Goal: Transaction & Acquisition: Purchase product/service

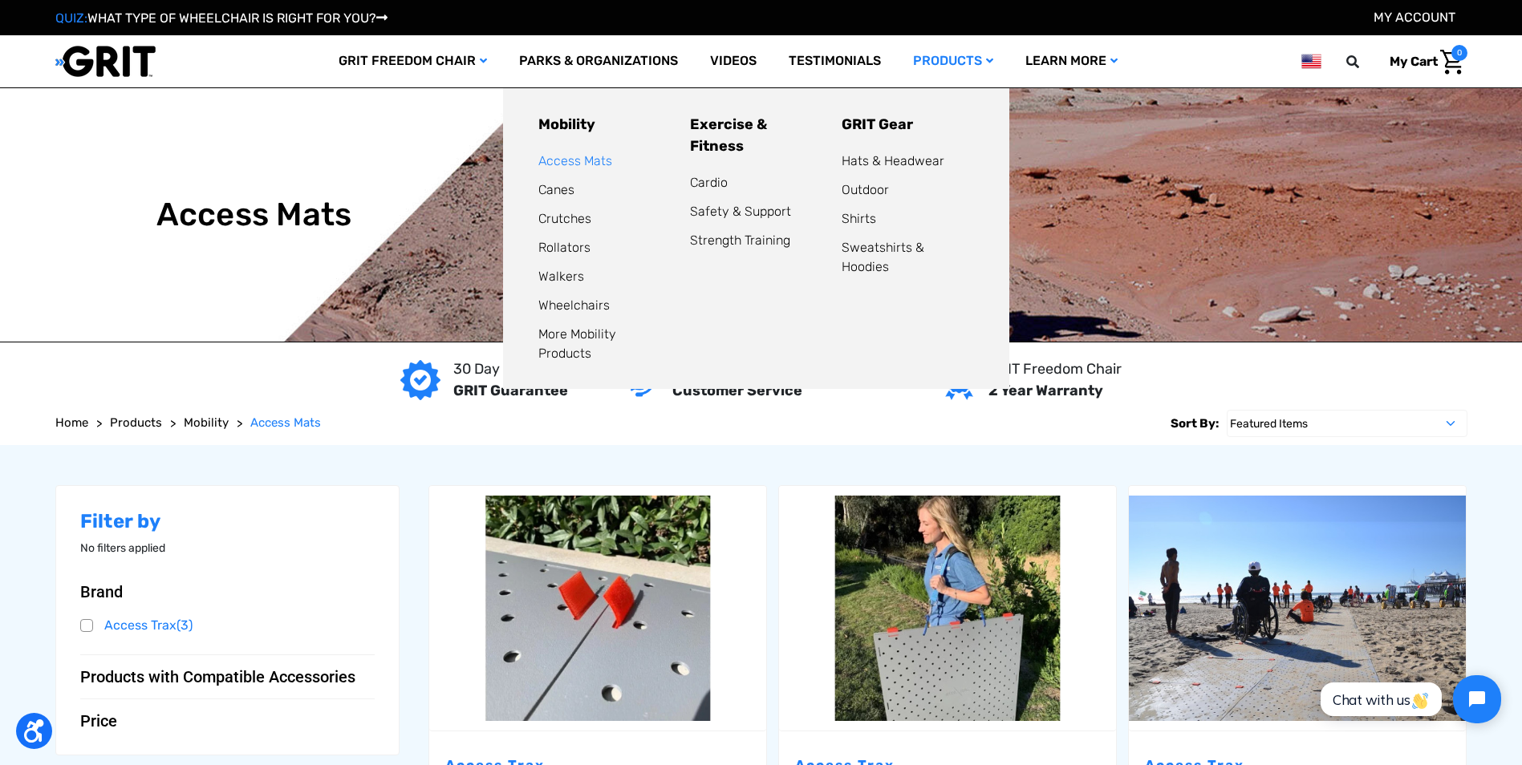
click at [596, 159] on link "Access Mats" at bounding box center [575, 160] width 74 height 15
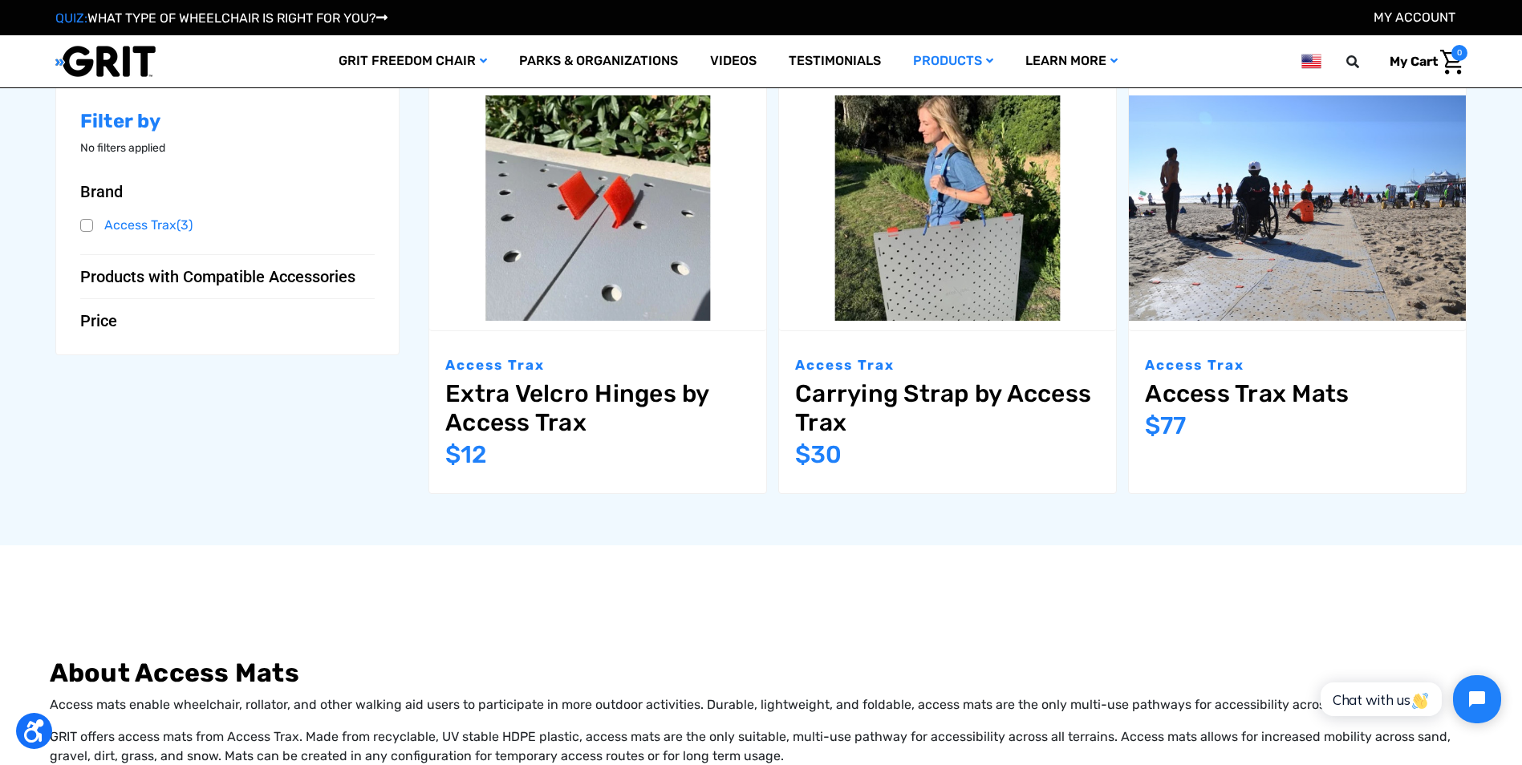
scroll to position [321, 0]
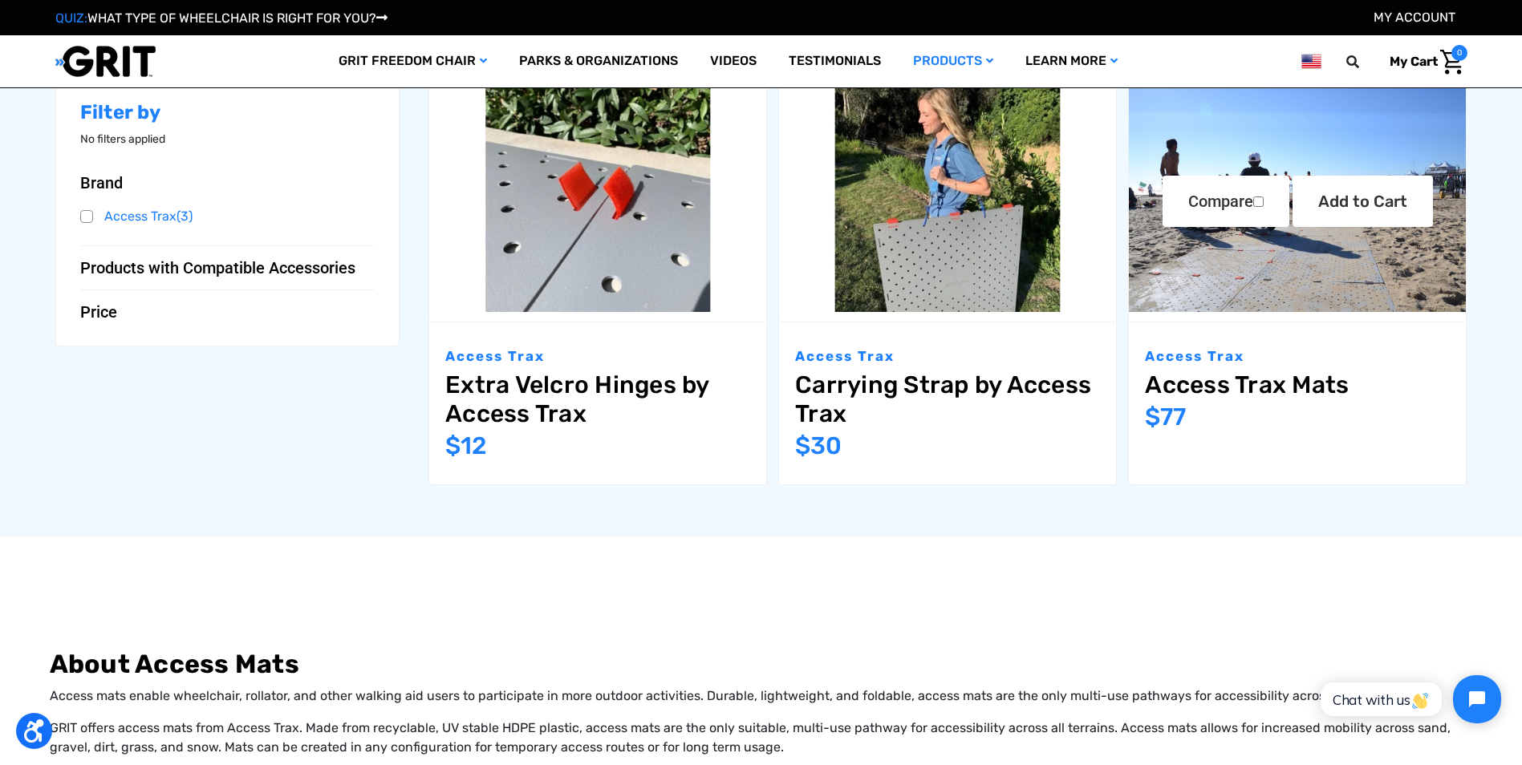
click at [1230, 387] on link "Access Trax Mats" at bounding box center [1297, 385] width 305 height 29
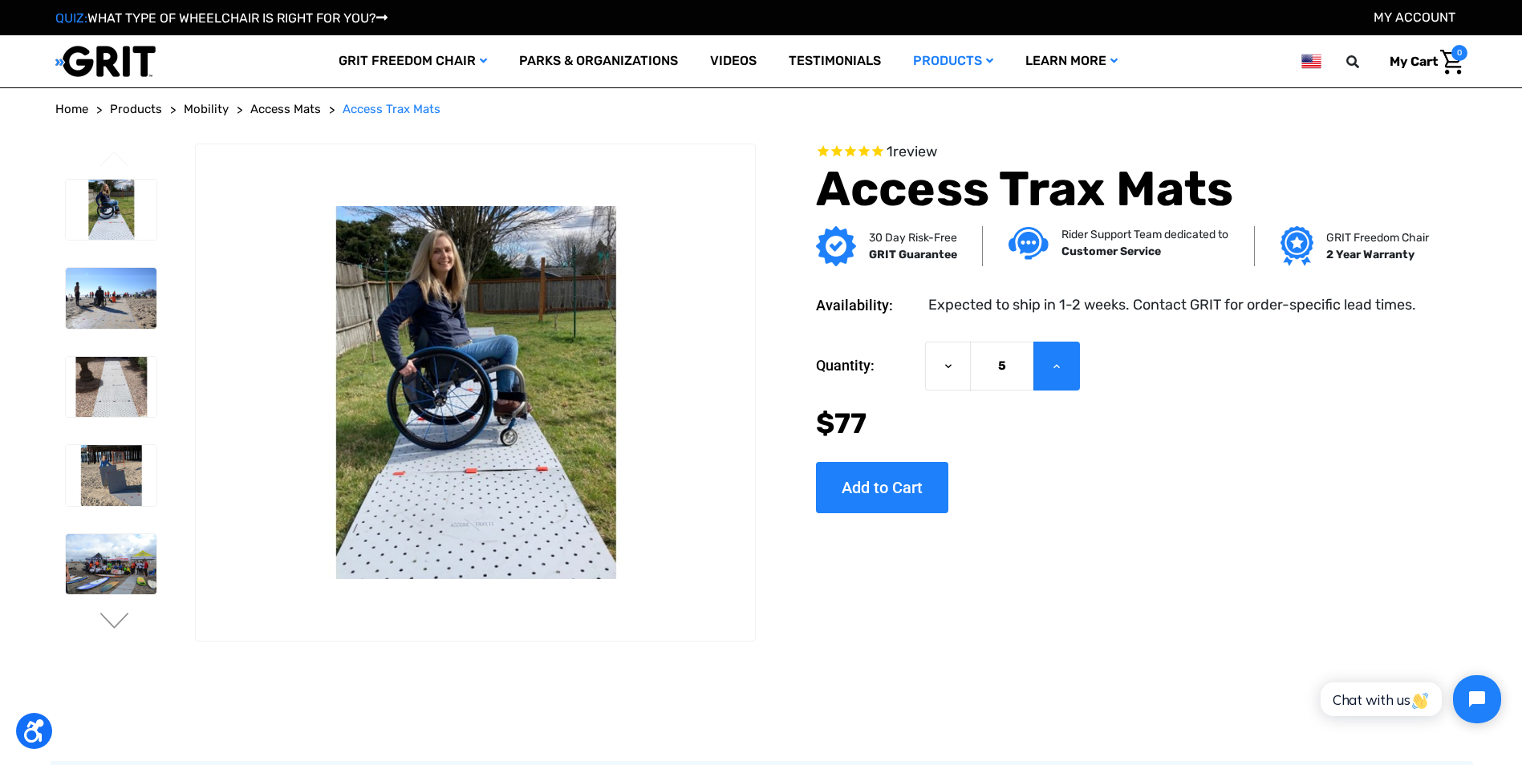
click at [1068, 367] on button "Increase Quantity of Access Trax Mats" at bounding box center [1056, 366] width 47 height 49
click at [1059, 370] on icon at bounding box center [1056, 366] width 13 height 13
click at [1059, 369] on icon at bounding box center [1056, 366] width 13 height 13
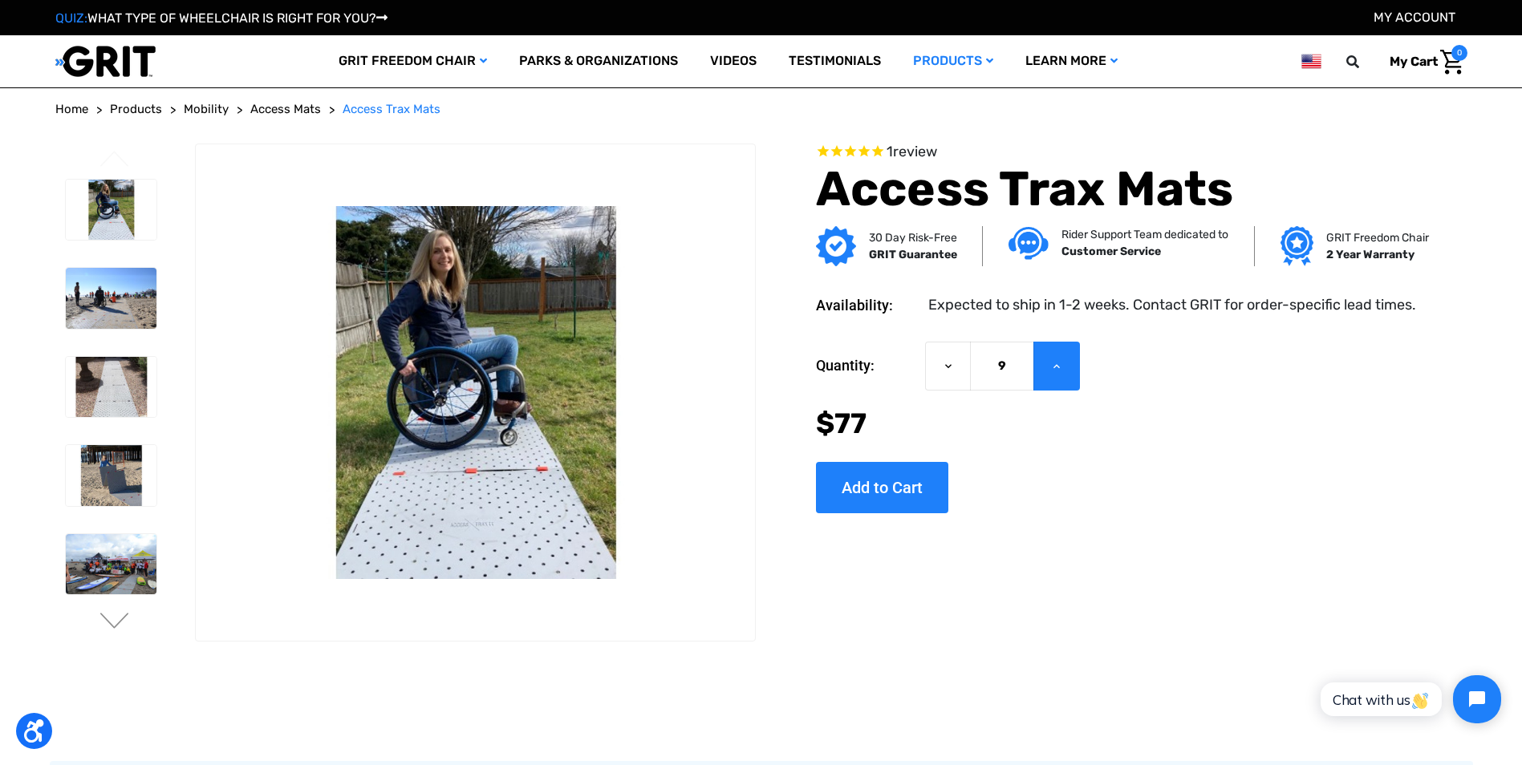
type input "10"
click at [1214, 390] on div "Quantity: Decrease Quantity of Access Trax Mats 10 Increase Quantity of Access …" at bounding box center [1120, 366] width 608 height 49
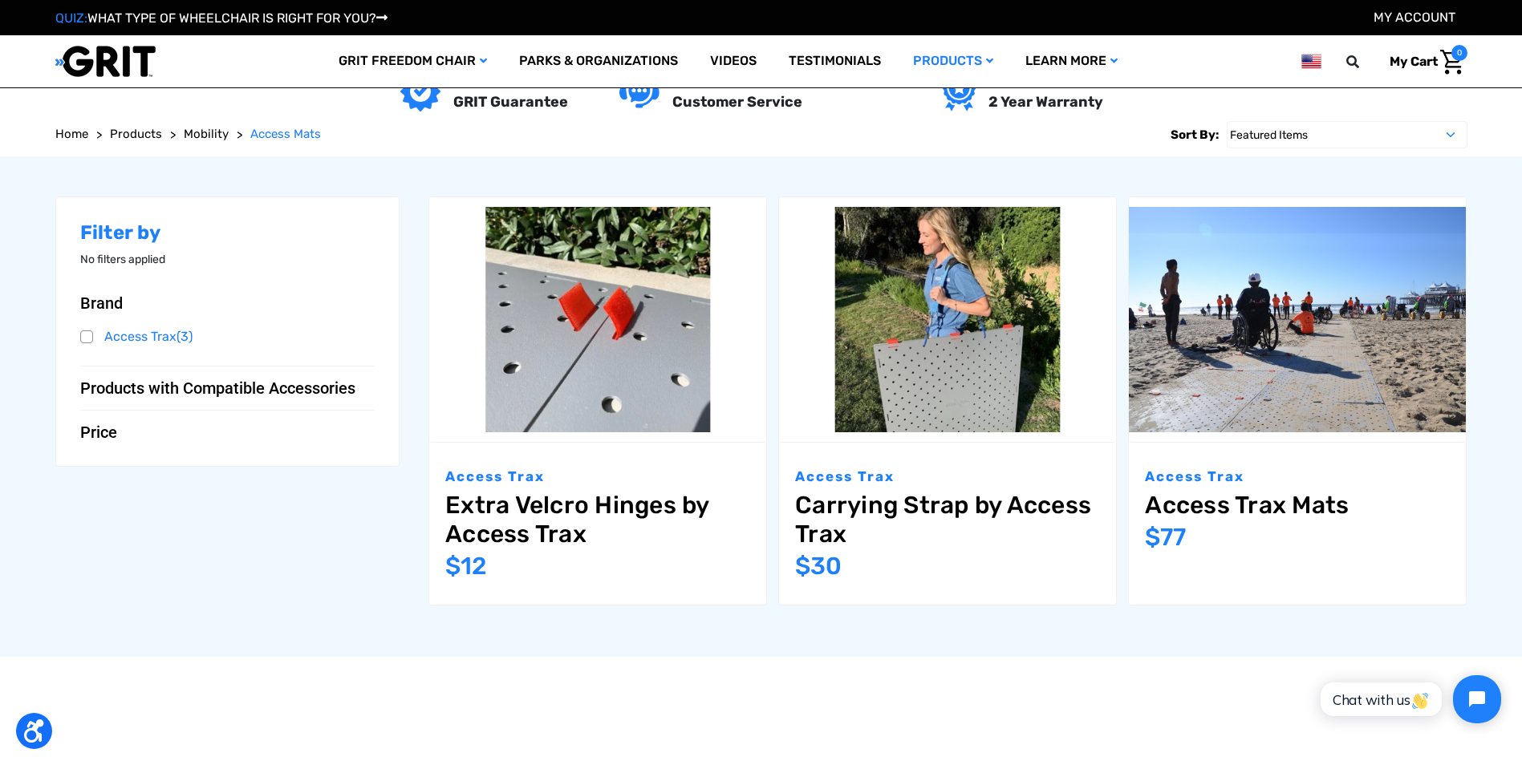
scroll to position [168, 0]
